Goal: Check status: Check status

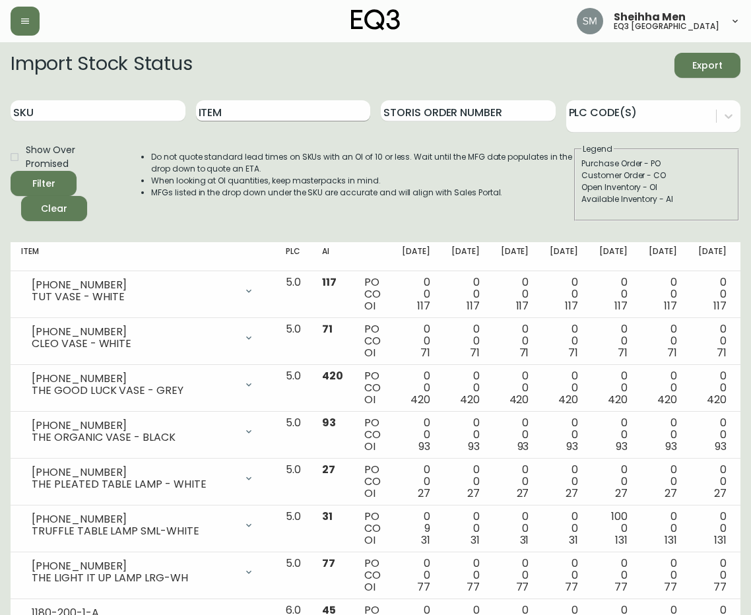
click at [269, 109] on input "Item" at bounding box center [283, 110] width 175 height 21
type input "[PERSON_NAME]"
click at [11, 171] on button "Filter" at bounding box center [44, 183] width 66 height 25
